Goal: Communication & Community: Participate in discussion

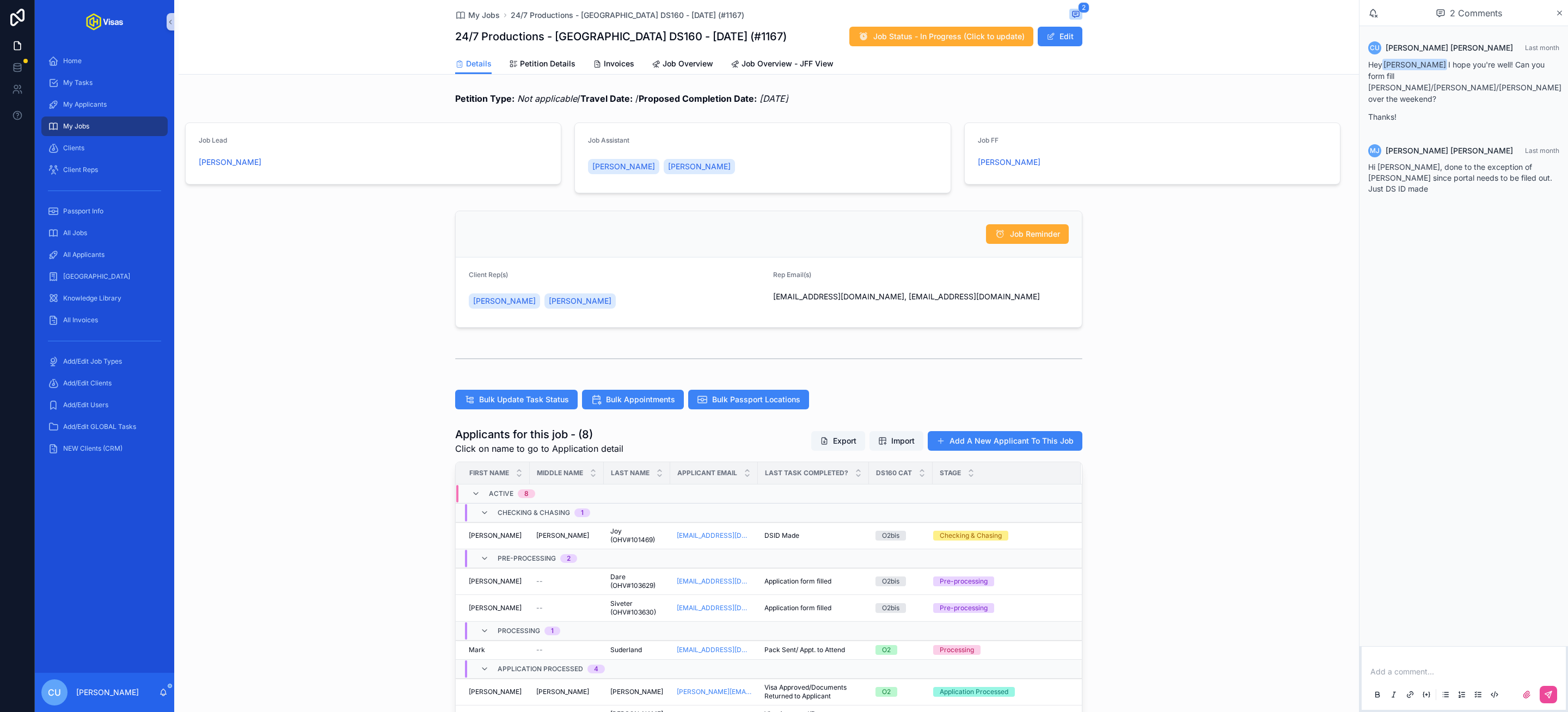
click at [1415, 674] on p "scrollable content" at bounding box center [1466, 672] width 191 height 11
click at [1445, 652] on span "murielle.johnson@gmail.com" at bounding box center [1557, 654] width 256 height 11
click at [1553, 696] on icon "scrollable content" at bounding box center [1549, 694] width 9 height 9
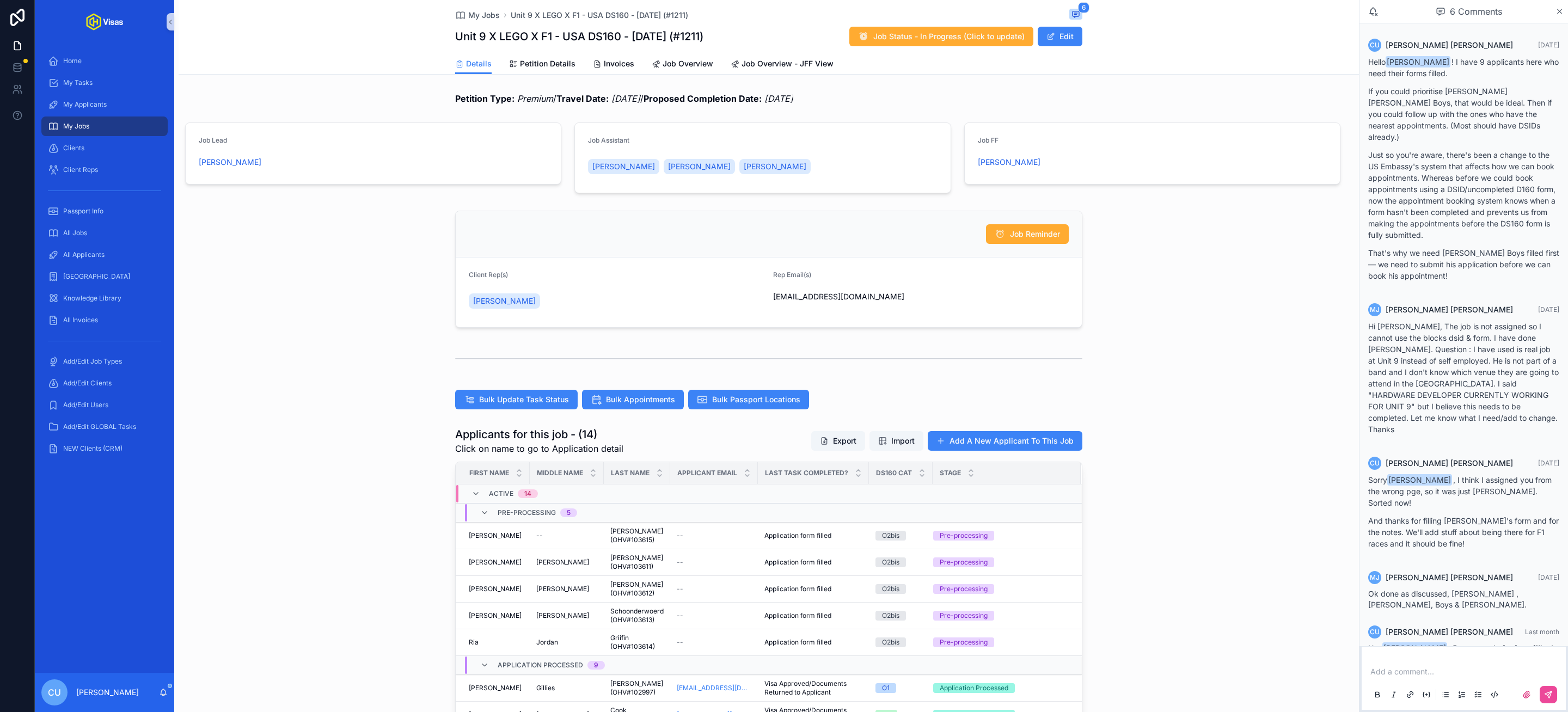
scroll to position [54, 0]
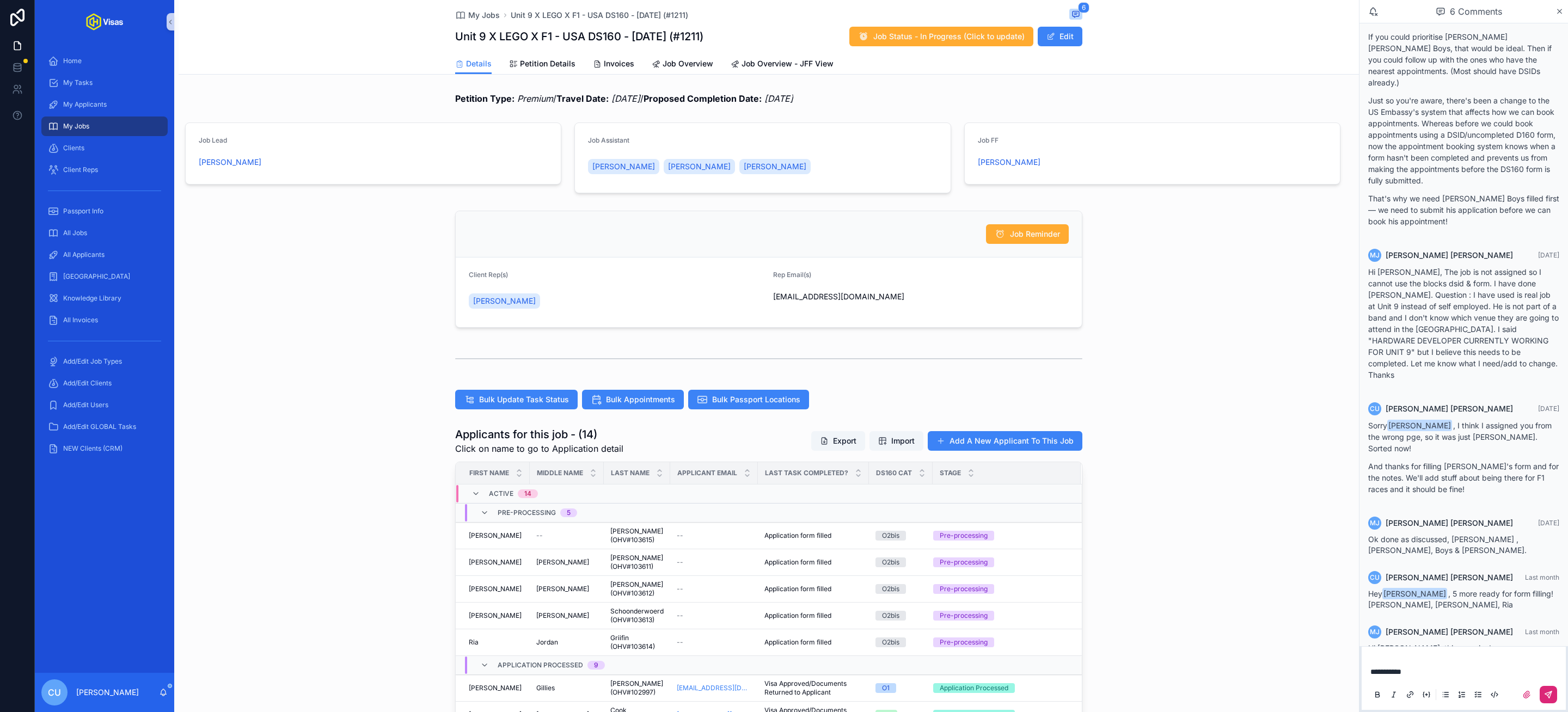
click at [1548, 696] on icon "scrollable content" at bounding box center [1548, 694] width 7 height 7
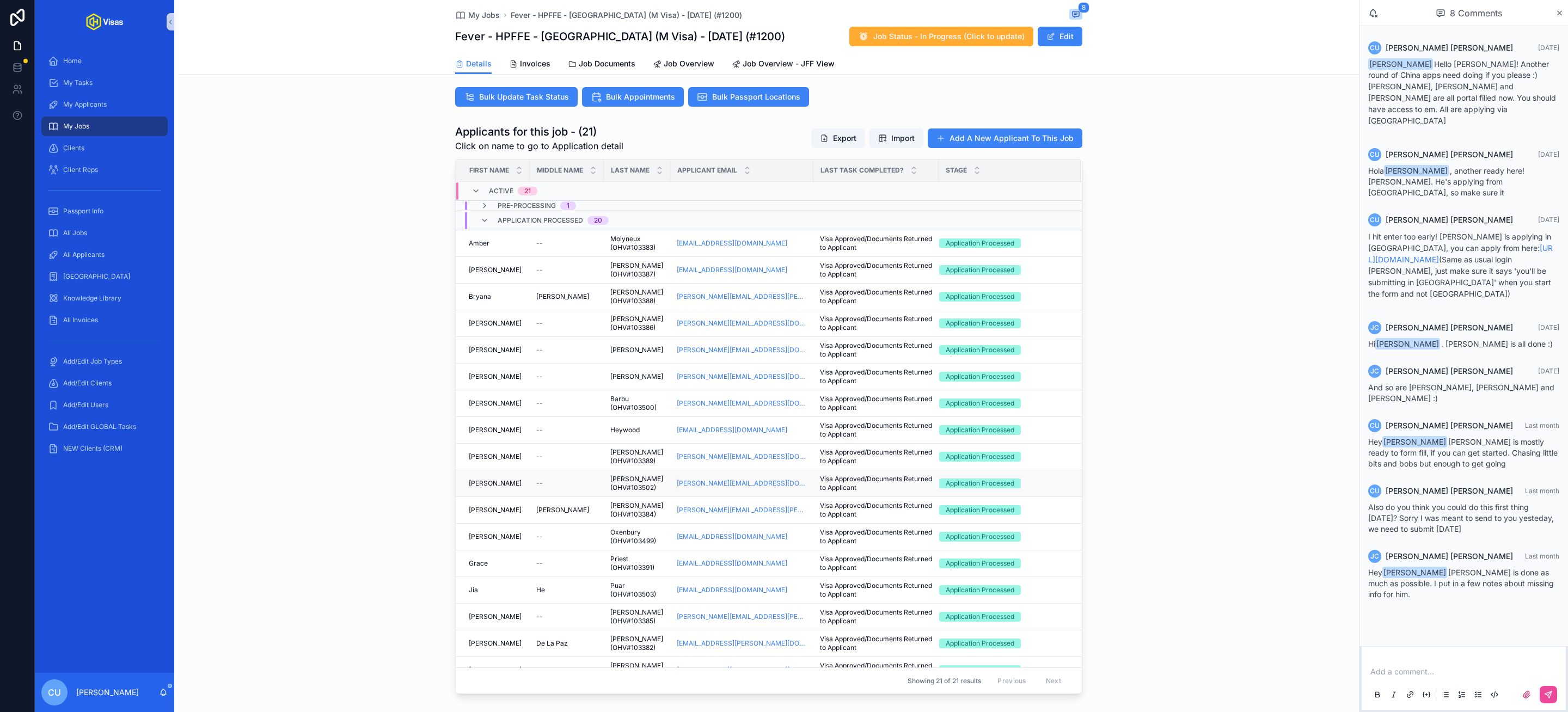
scroll to position [160, 0]
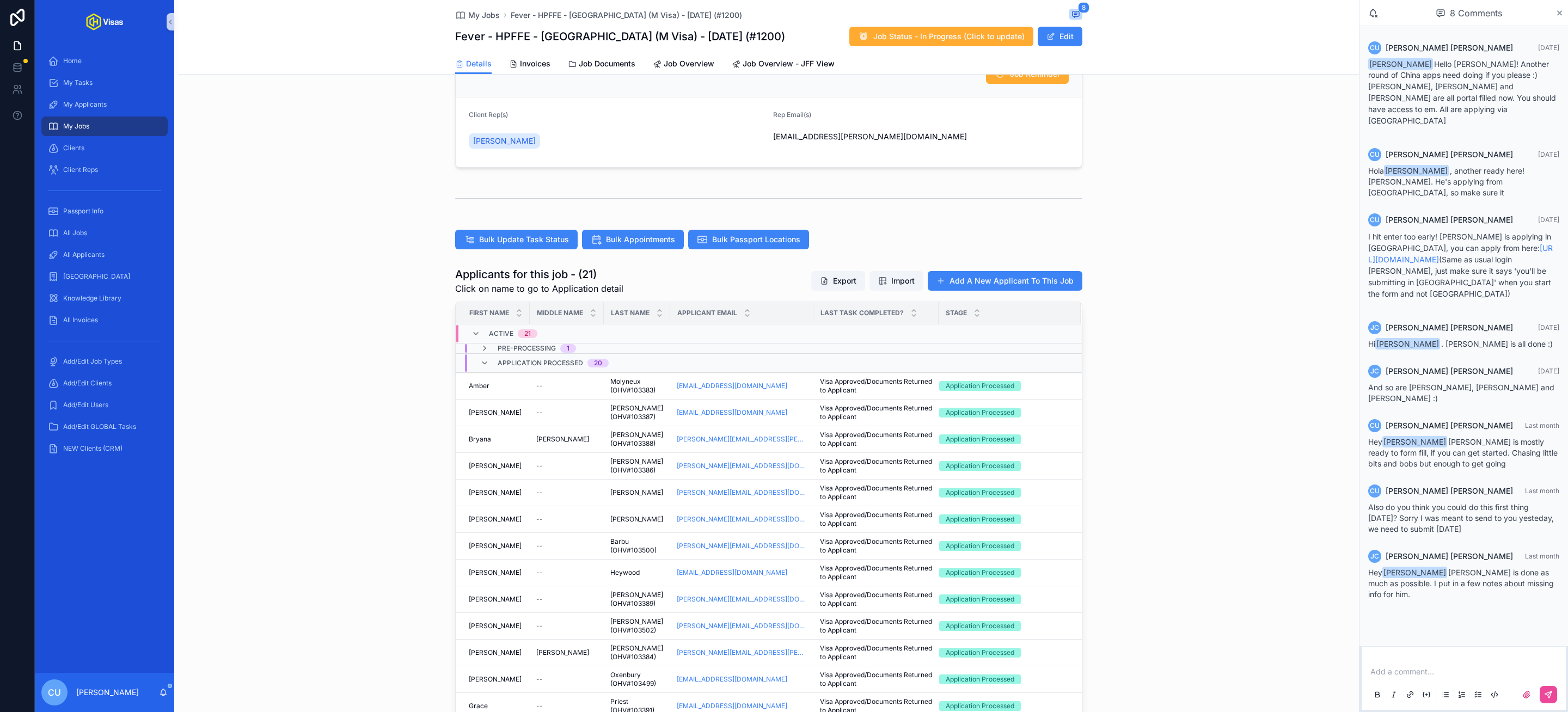
click at [531, 350] on span "Pre-processing" at bounding box center [527, 348] width 58 height 9
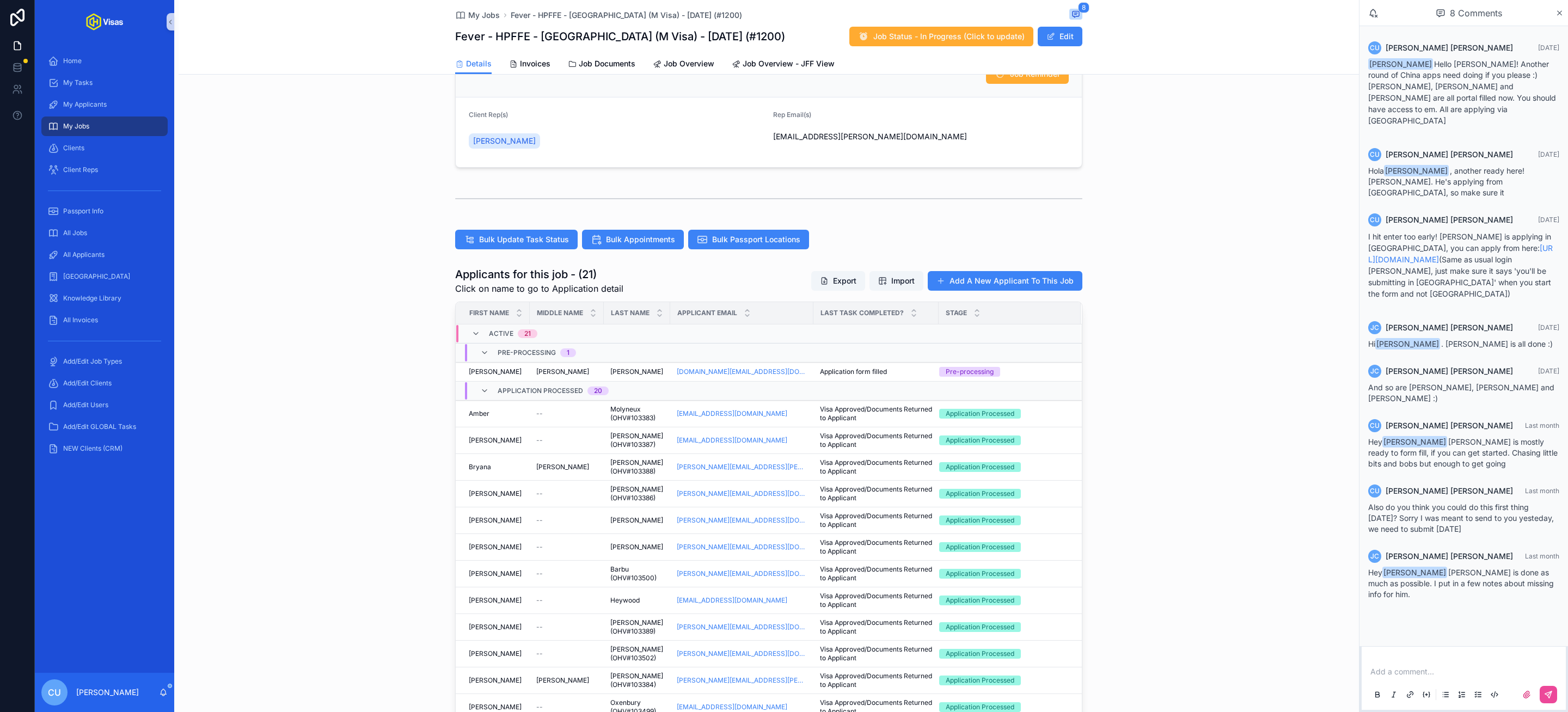
click at [1411, 669] on p "scrollable content" at bounding box center [1466, 672] width 191 height 11
click at [1547, 690] on icon "scrollable content" at bounding box center [1549, 694] width 9 height 9
click at [579, 372] on div "[PERSON_NAME]" at bounding box center [567, 372] width 61 height 9
